Goal: Find specific page/section: Find specific page/section

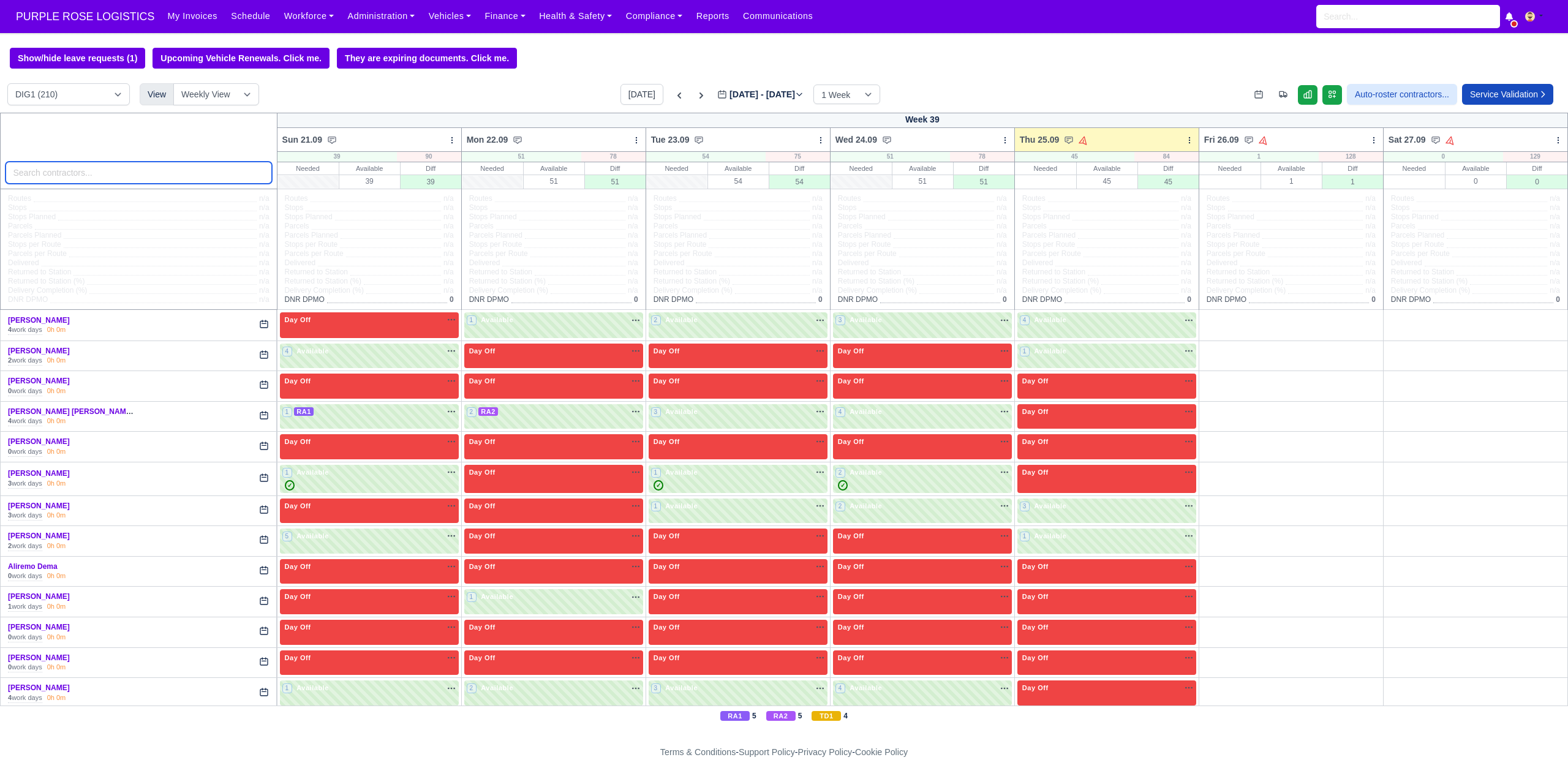
drag, startPoint x: 0, startPoint y: 0, endPoint x: 173, endPoint y: 179, distance: 248.9
click at [173, 179] on input "search" at bounding box center [139, 173] width 266 height 22
type input "amil"
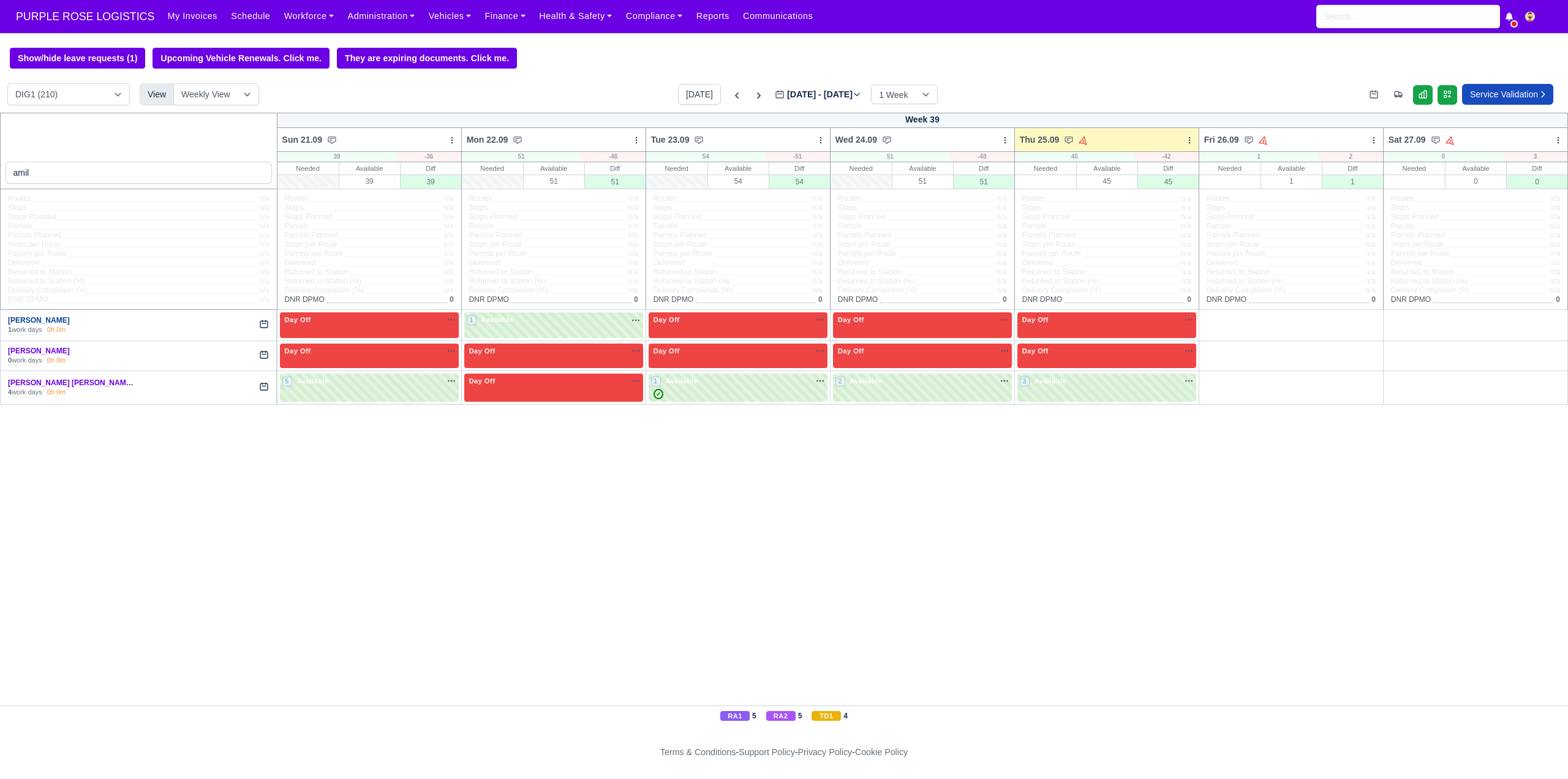
click at [28, 322] on link "[PERSON_NAME]" at bounding box center [39, 320] width 62 height 8
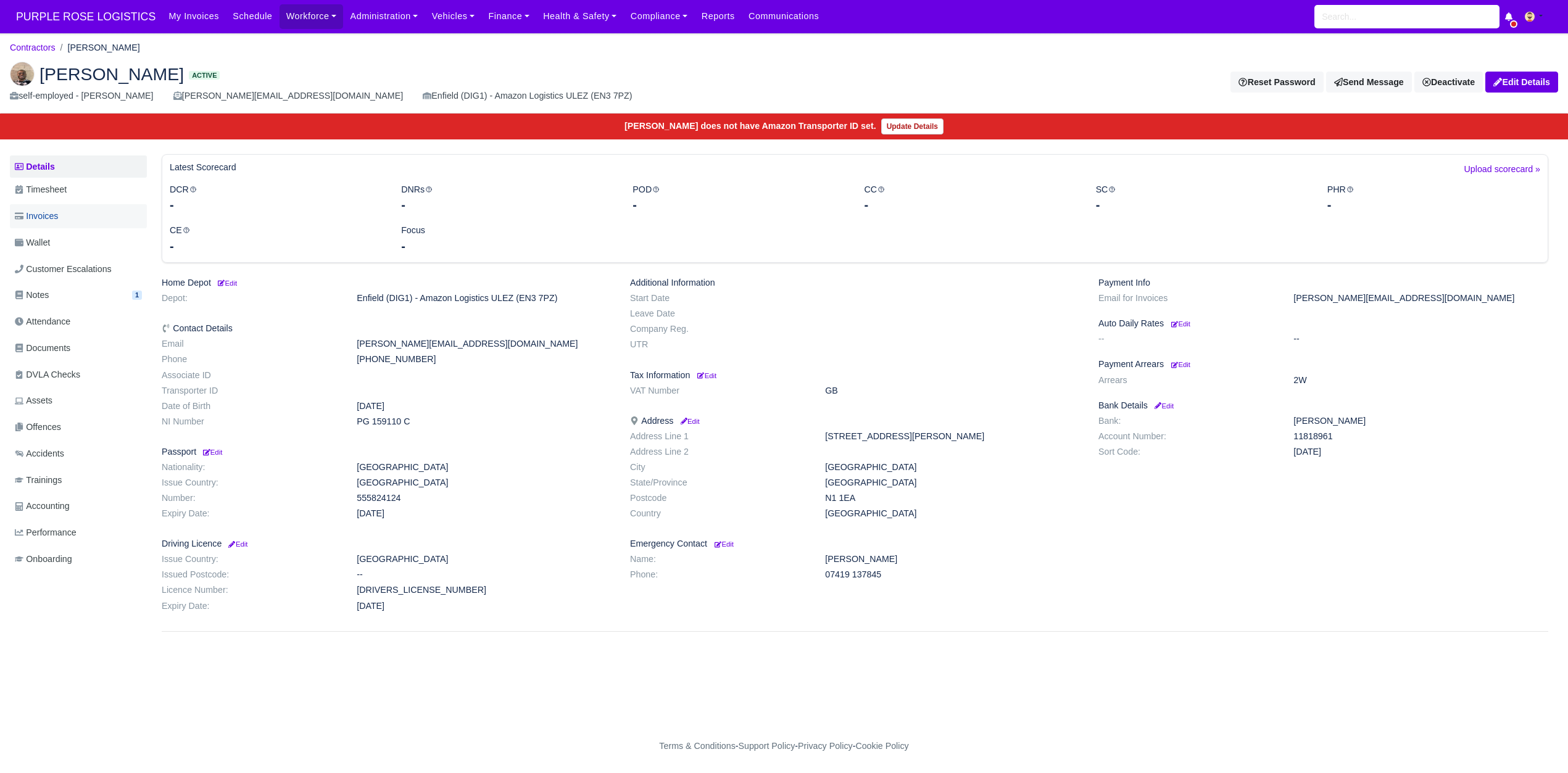
click at [69, 218] on link "Invoices" at bounding box center [78, 216] width 137 height 24
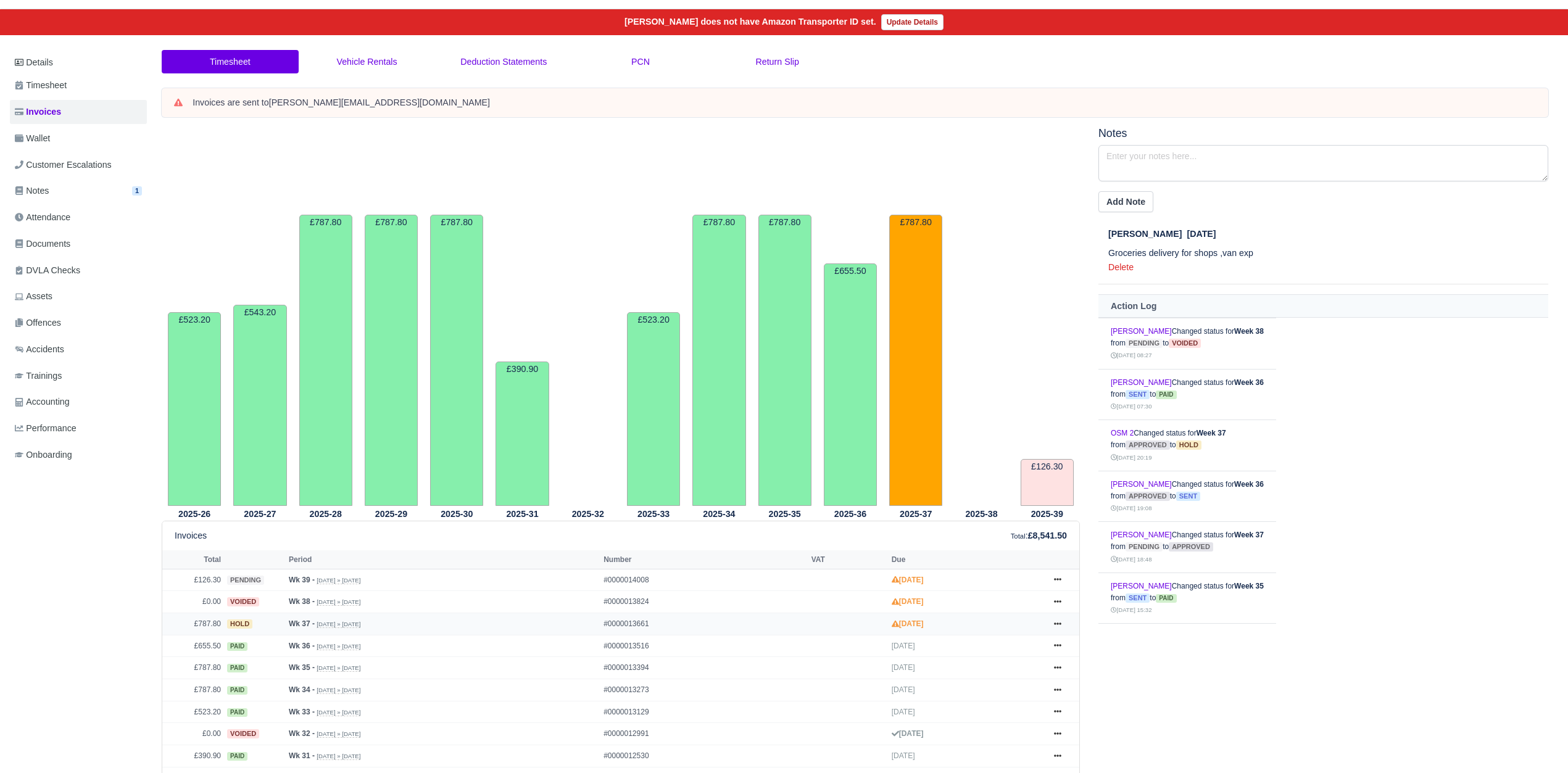
scroll to position [154, 0]
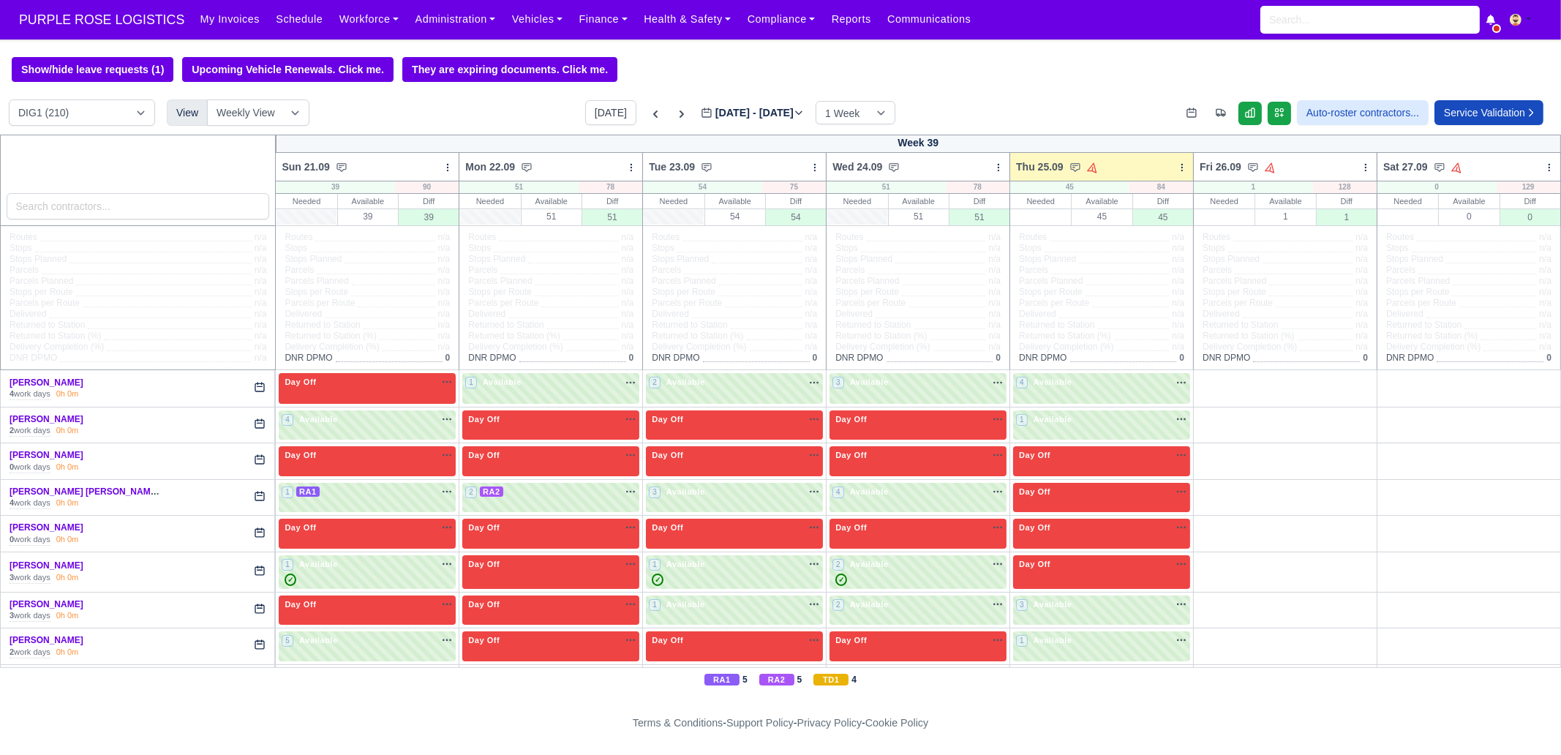
scroll to position [1554, 0]
